Goal: Information Seeking & Learning: Learn about a topic

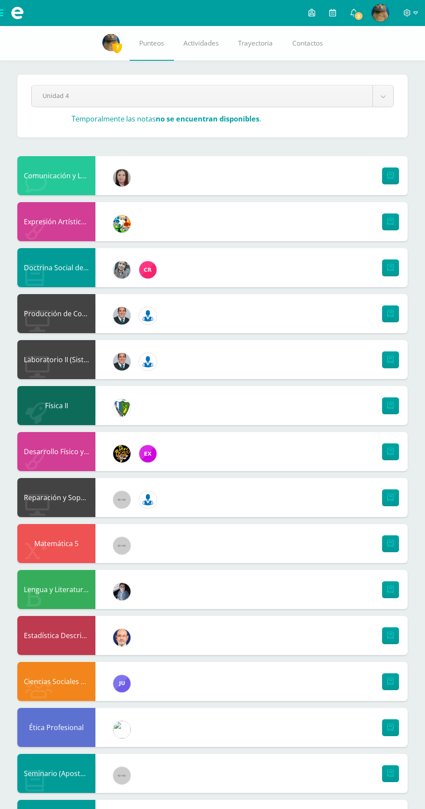
click at [20, 9] on span at bounding box center [17, 13] width 13 height 13
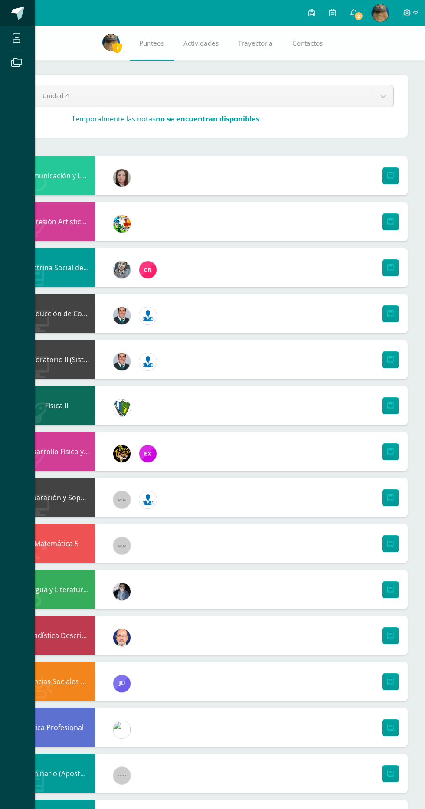
click at [22, 23] on link at bounding box center [17, 13] width 35 height 26
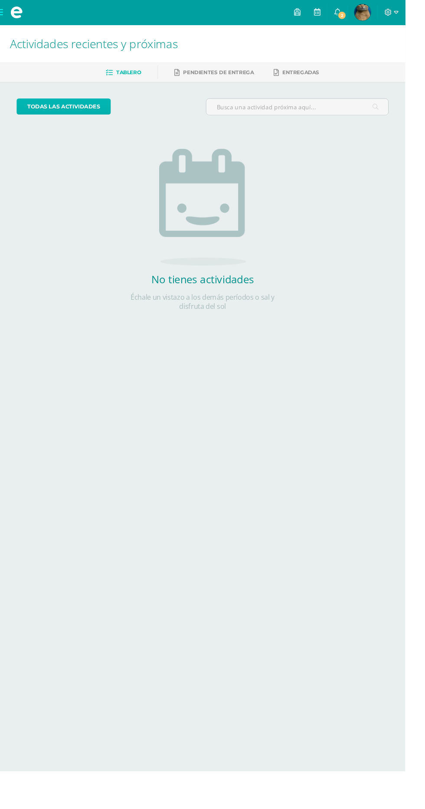
click at [46, 111] on link "todas las Actividades" at bounding box center [66, 111] width 99 height 17
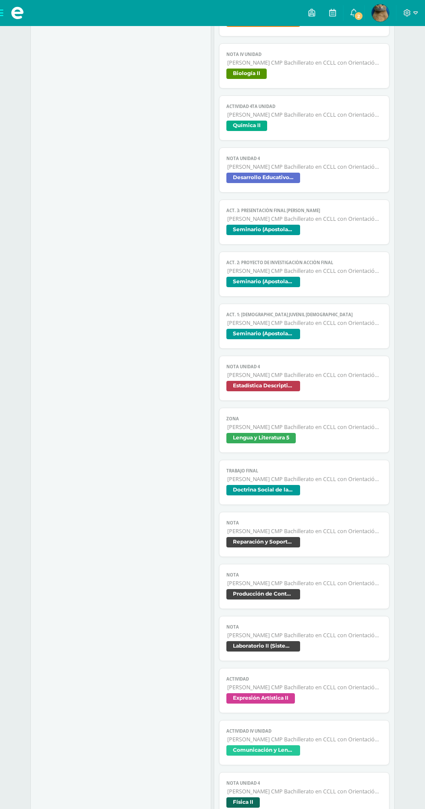
scroll to position [380, 0]
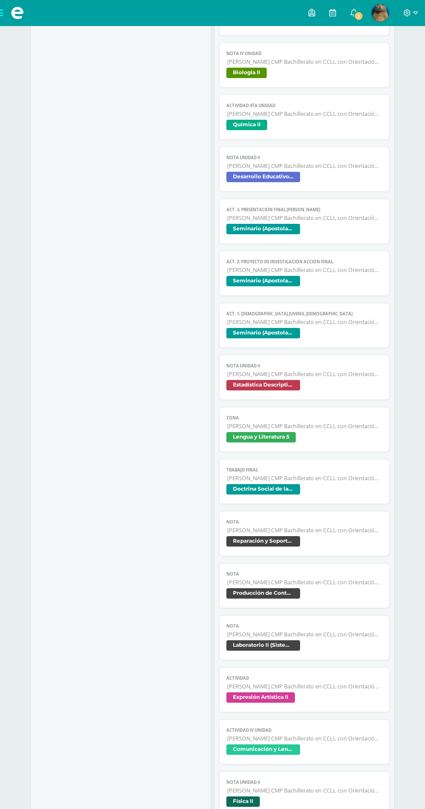
click at [245, 382] on span "Estadística Descriptiva" at bounding box center [264, 385] width 74 height 10
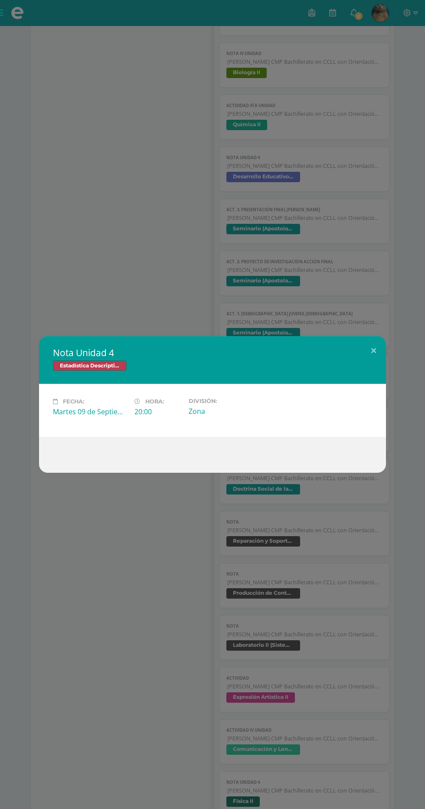
click at [108, 384] on div "Nota Unidad 4 Estadística Descriptiva" at bounding box center [212, 360] width 347 height 48
click at [111, 339] on div "Nota Unidad 4 Estadística Descriptiva Fecha: Martes 09 de Septiembre Hora: 20:0…" at bounding box center [212, 404] width 425 height 809
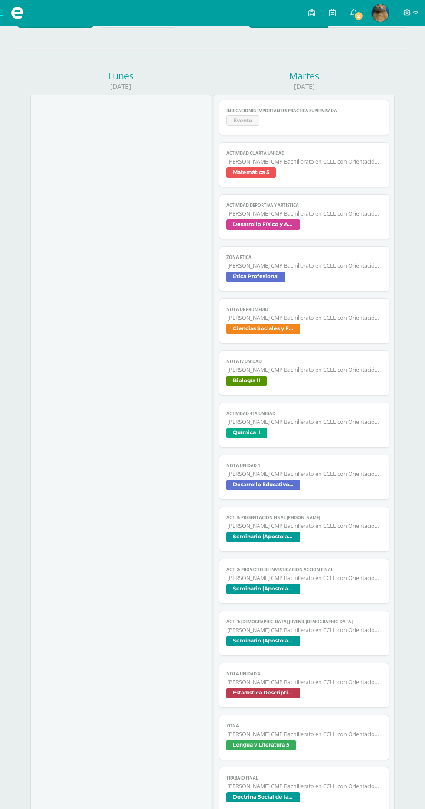
scroll to position [0, 0]
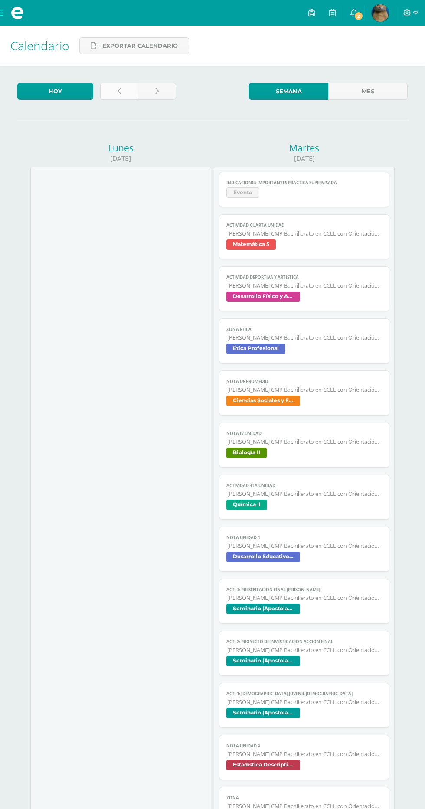
click at [116, 91] on link at bounding box center [119, 91] width 38 height 17
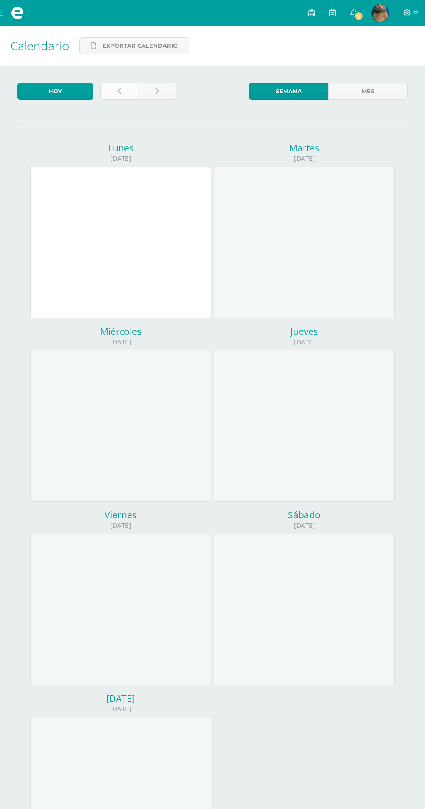
click at [106, 97] on link at bounding box center [119, 91] width 38 height 17
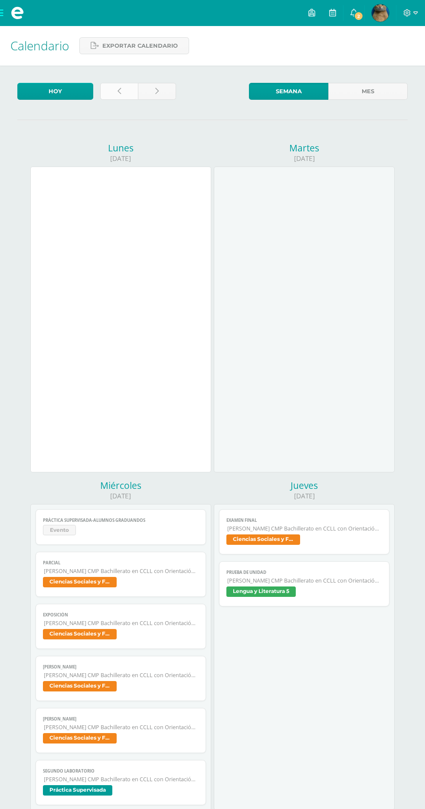
click at [119, 91] on icon at bounding box center [119, 91] width 3 height 7
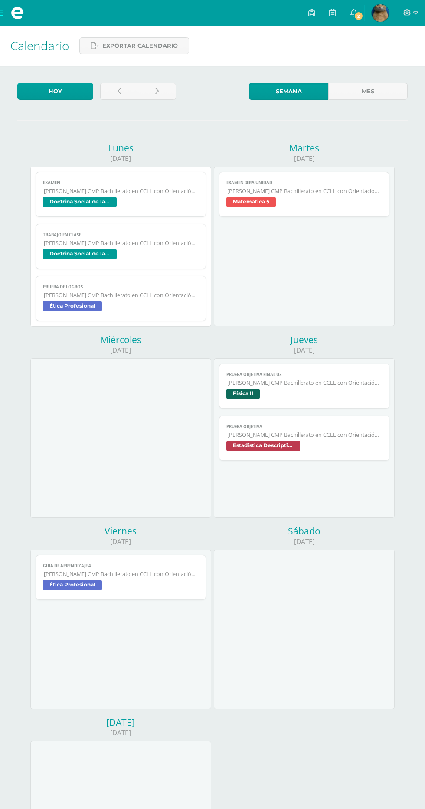
click at [337, 437] on span "[PERSON_NAME] CMP Bachillerato en CCLL con Orientación en Computación" at bounding box center [304, 434] width 154 height 7
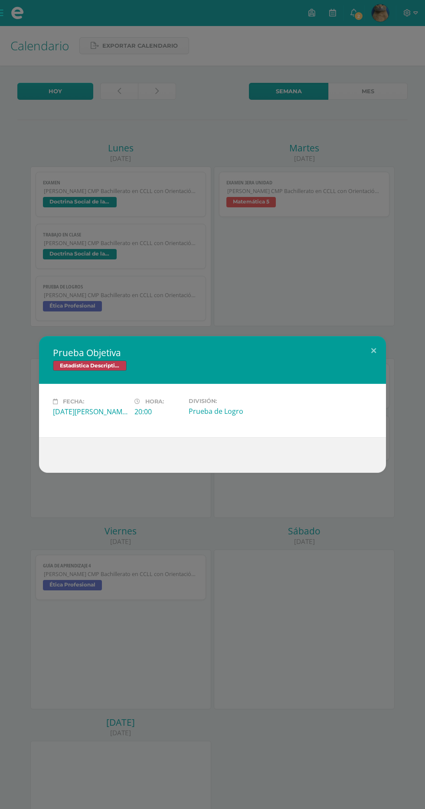
click at [315, 525] on div "Prueba Objetiva Estadística Descriptiva Fecha: Jueves 21 de Agosto Hora: 20:00 …" at bounding box center [212, 404] width 425 height 809
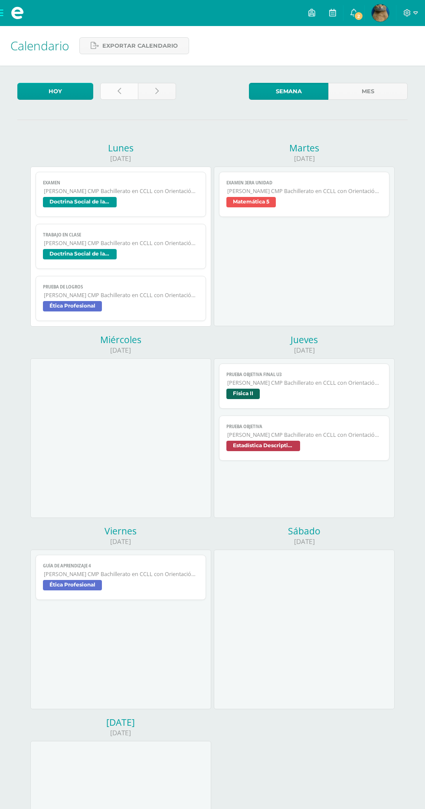
click at [121, 90] on icon at bounding box center [119, 91] width 3 height 7
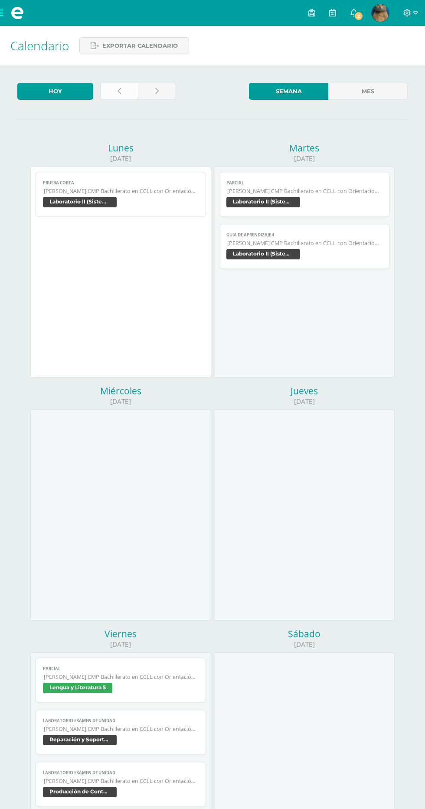
click at [106, 96] on link at bounding box center [119, 91] width 38 height 17
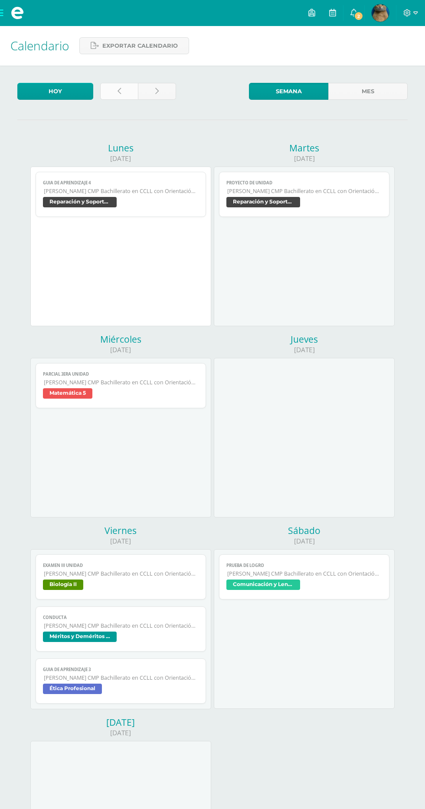
click at [125, 92] on link at bounding box center [119, 91] width 38 height 17
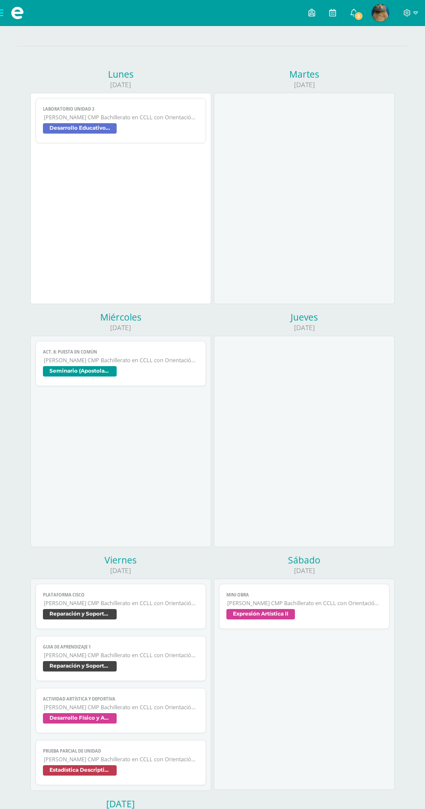
scroll to position [335, 0]
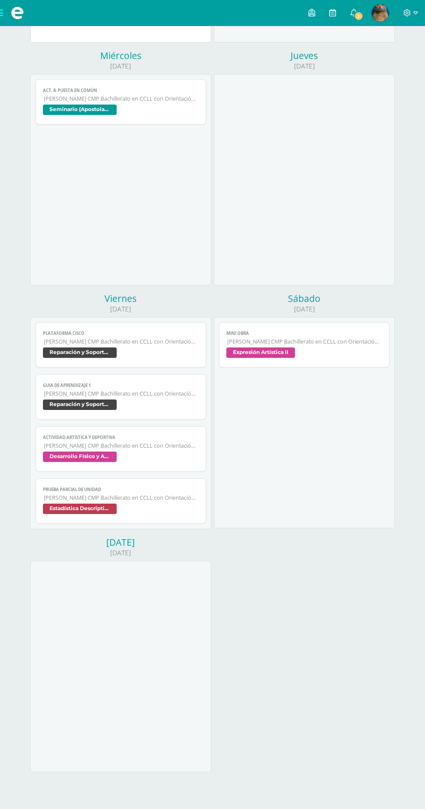
click at [176, 495] on span "[PERSON_NAME] CMP Bachillerato en CCLL con Orientación en Computación" at bounding box center [121, 497] width 154 height 7
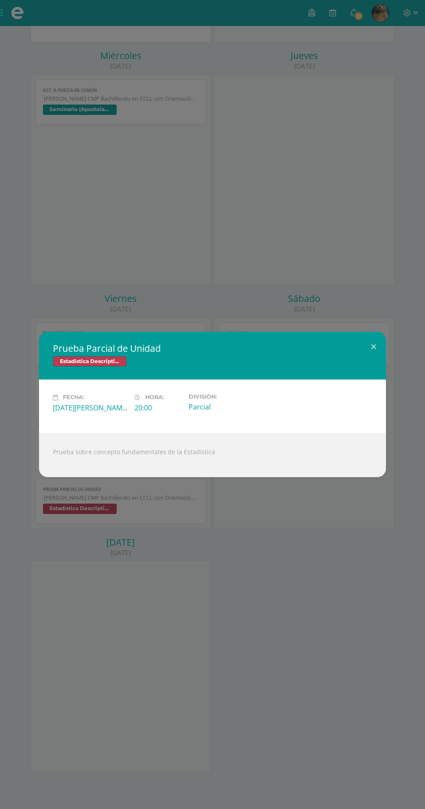
click at [38, 94] on div "Prueba Parcial de Unidad Estadística Descriptiva Fecha: [DATE][PERSON_NAME] Hor…" at bounding box center [212, 404] width 425 height 809
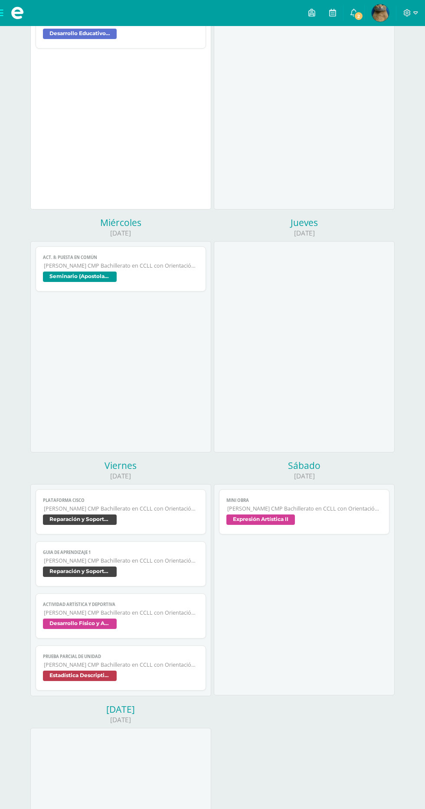
scroll to position [0, 0]
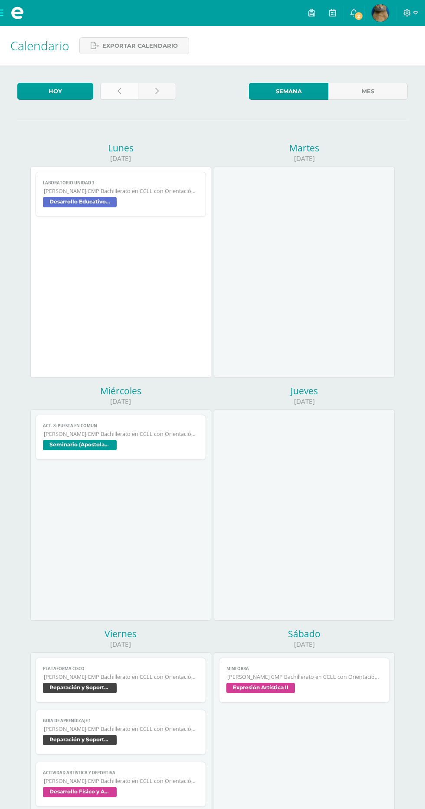
click at [127, 85] on link at bounding box center [119, 91] width 38 height 17
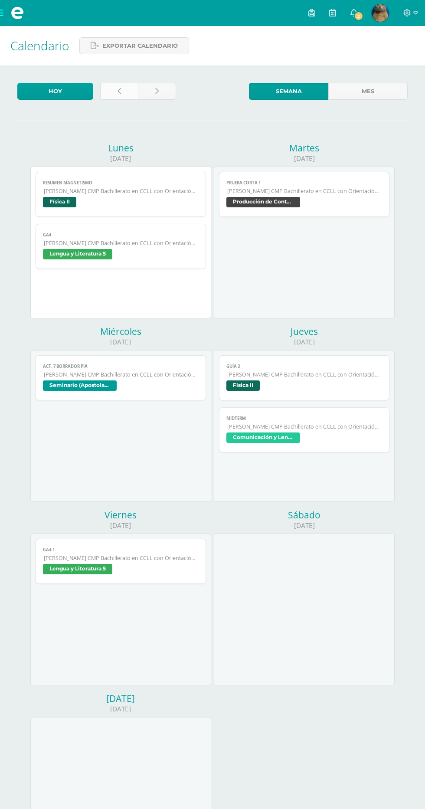
click at [119, 90] on icon at bounding box center [119, 91] width 3 height 7
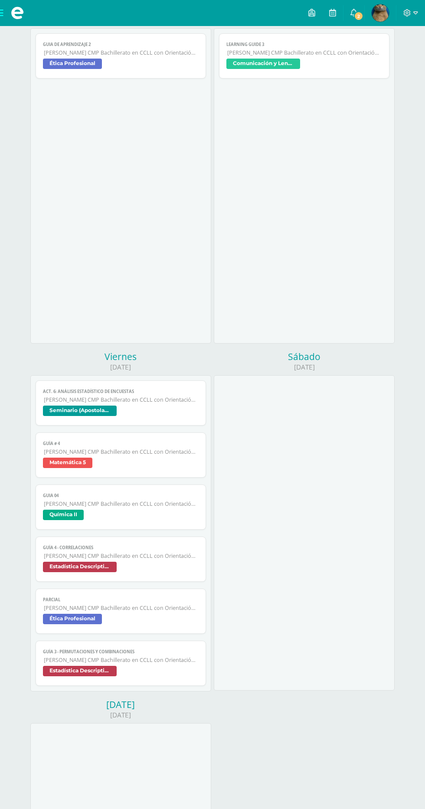
scroll to position [752, 0]
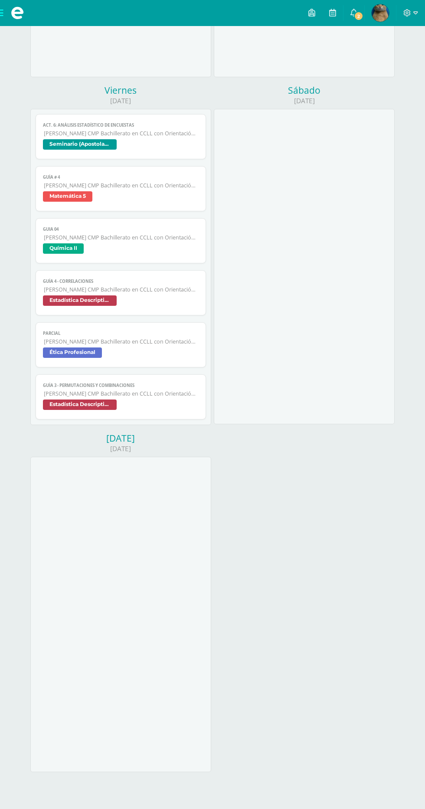
click at [48, 258] on link "Guia 04 [PERSON_NAME] CMP Bachillerato en CCLL con Orientación en Computación Q…" at bounding box center [121, 240] width 170 height 45
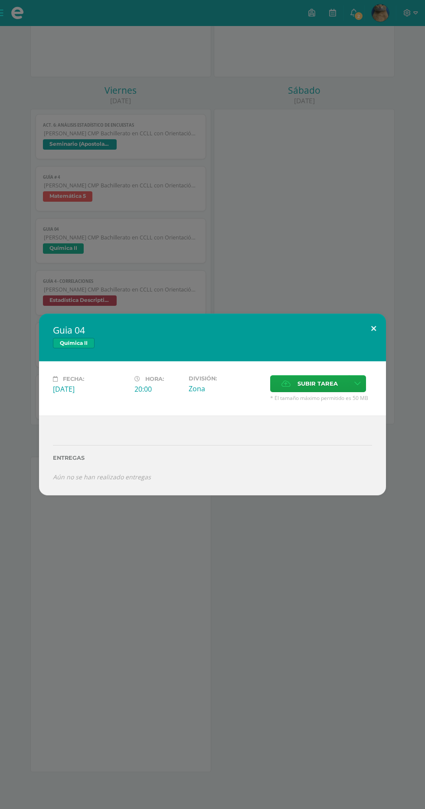
click at [374, 327] on button at bounding box center [373, 329] width 25 height 30
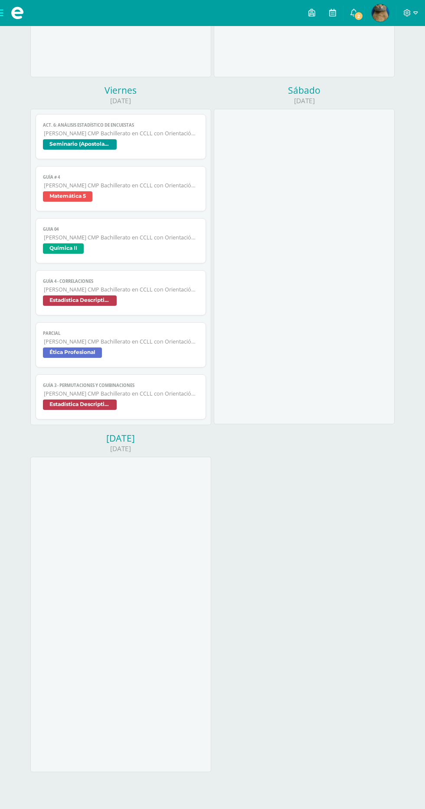
click at [175, 406] on span "Estadística Descriptiva" at bounding box center [120, 406] width 155 height 13
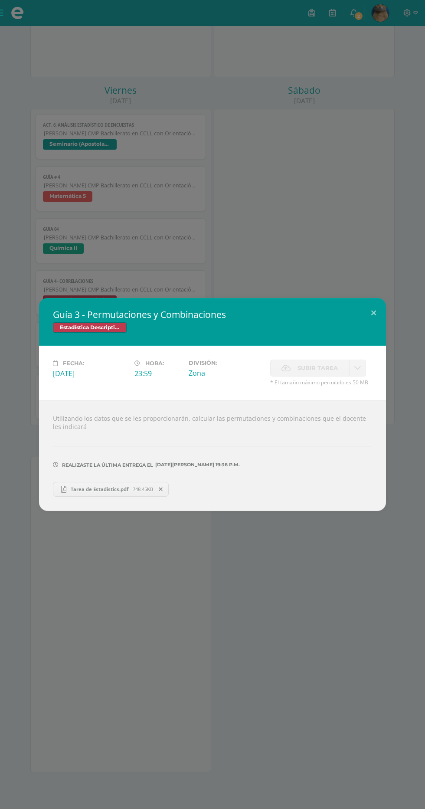
click at [115, 493] on link "Tarea de Estadistics.pdf 748.45KB" at bounding box center [111, 489] width 116 height 15
click at [374, 311] on button at bounding box center [373, 313] width 25 height 30
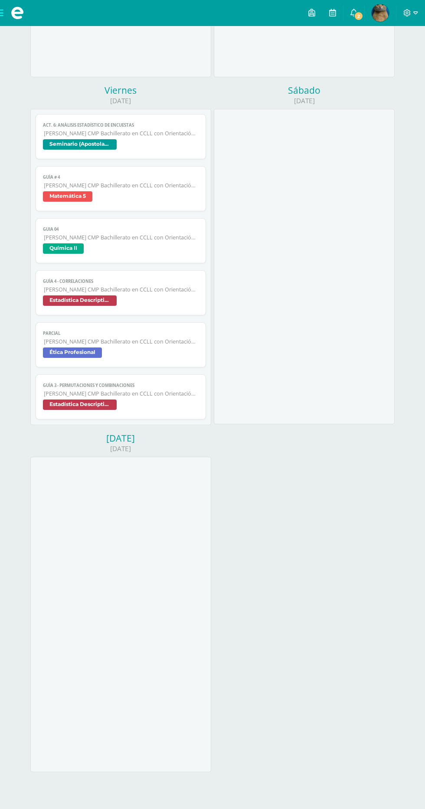
click at [158, 284] on span "Guía 4 - Correlaciones" at bounding box center [120, 282] width 155 height 6
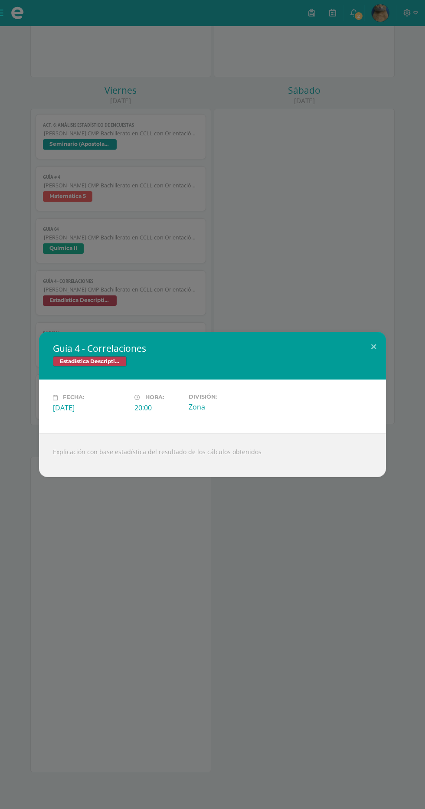
click at [263, 146] on div "Guía 4 - Correlaciones Estadística Descriptiva Fecha: [DATE][PERSON_NAME]: 20:0…" at bounding box center [212, 404] width 425 height 809
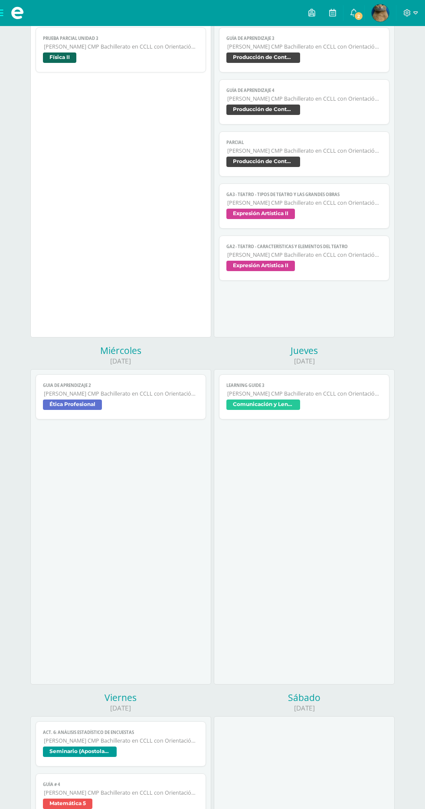
scroll to position [0, 0]
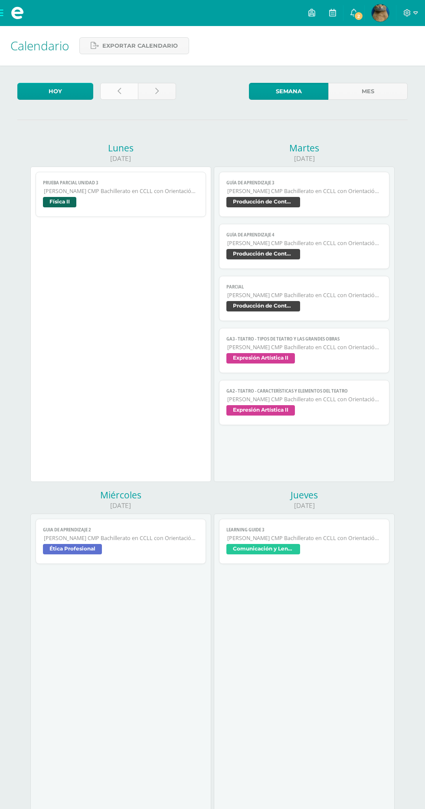
click at [130, 87] on link at bounding box center [119, 91] width 38 height 17
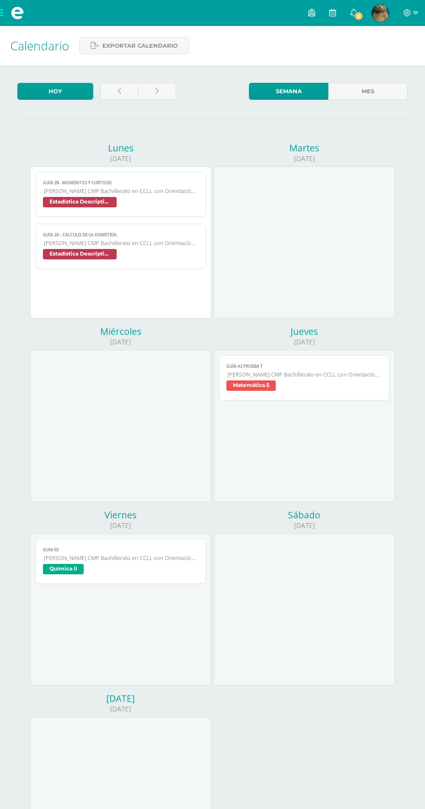
click at [64, 247] on link "Guía 2a - Cálculo de la Asimetría. Quinto Bachillerato CMP Bachillerato en CCLL…" at bounding box center [121, 246] width 170 height 45
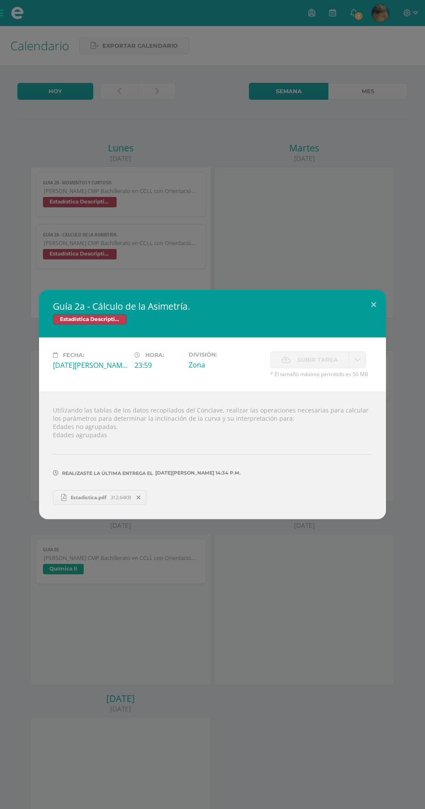
click at [89, 496] on span "Estadistica.pdf" at bounding box center [88, 497] width 44 height 7
click at [351, 242] on div "Guía 2a - Cálculo de la Asimetría. Estadística Descriptiva Fecha: [DATE][PERSON…" at bounding box center [212, 404] width 425 height 809
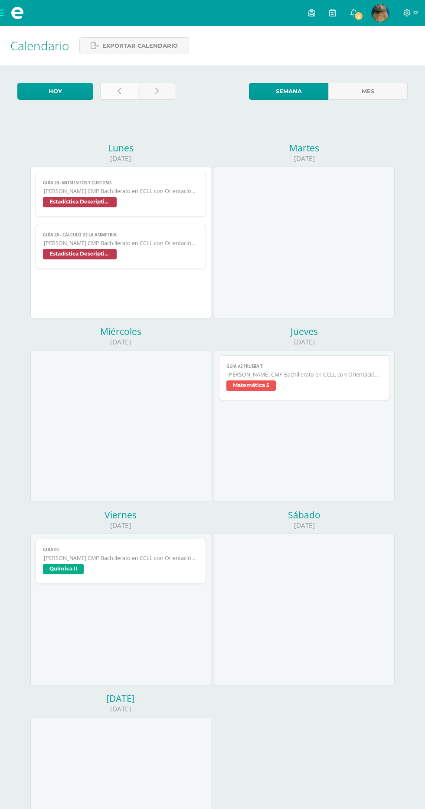
click at [115, 87] on link at bounding box center [119, 91] width 38 height 17
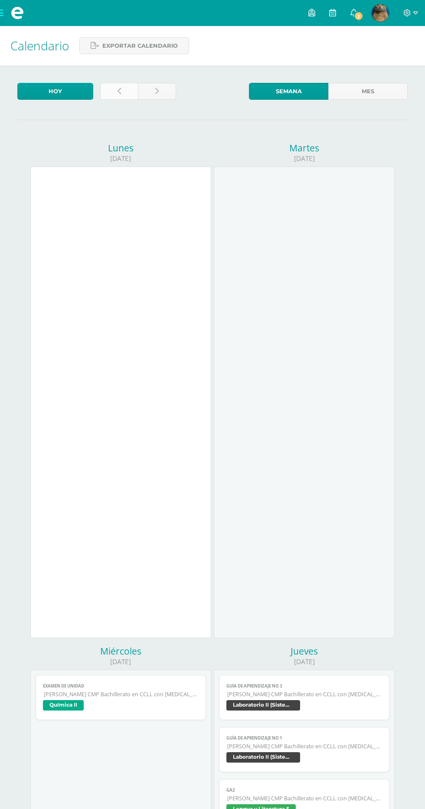
click at [128, 98] on link at bounding box center [119, 91] width 38 height 17
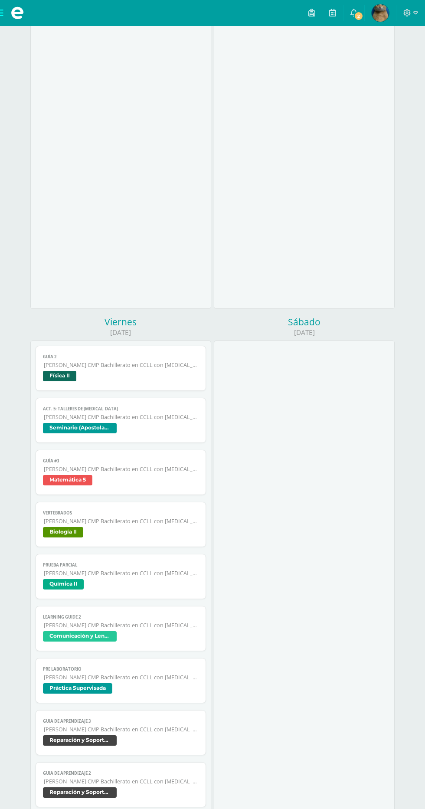
scroll to position [992, 0]
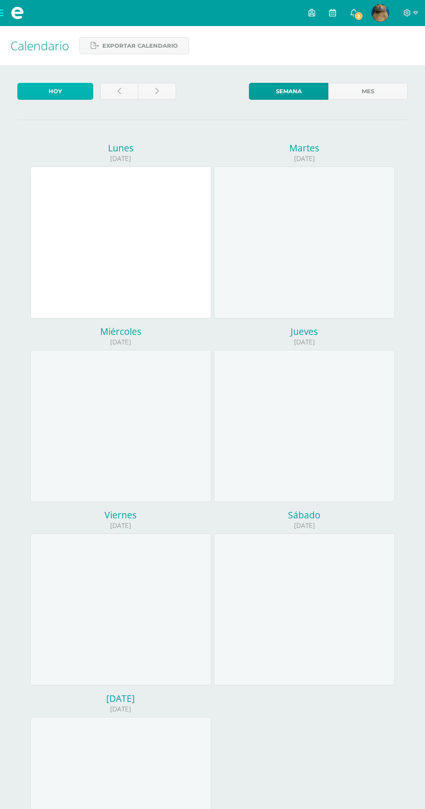
click at [89, 91] on link "Hoy" at bounding box center [55, 91] width 76 height 17
click at [126, 89] on link at bounding box center [119, 91] width 38 height 17
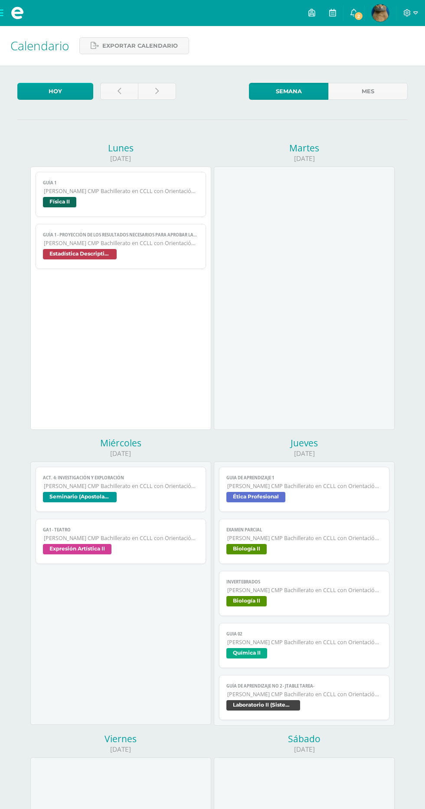
click at [49, 236] on span "Guía 1 - Proyección de los resultados necesarios para aprobar las asignaturas" at bounding box center [120, 235] width 155 height 6
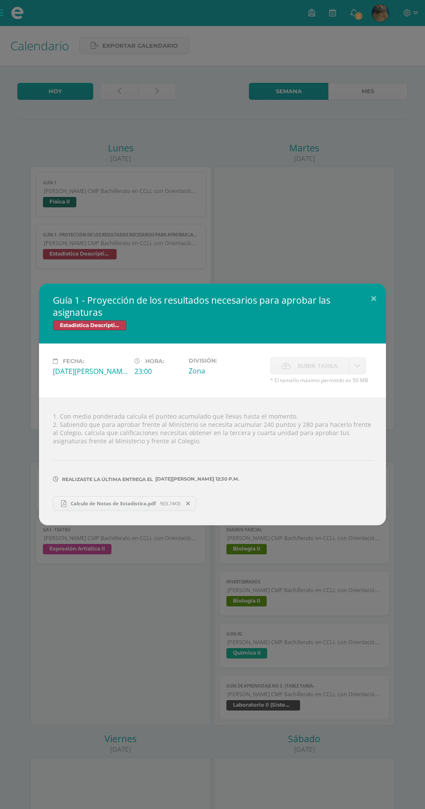
click at [134, 506] on span "Calculo de Notas de Estadistica.pdf" at bounding box center [113, 503] width 94 height 7
